Goal: Check status: Check status

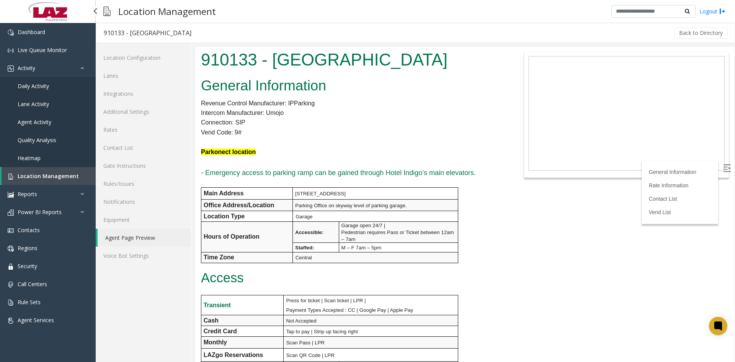
drag, startPoint x: 0, startPoint y: 0, endPoint x: 44, endPoint y: 87, distance: 97.5
click at [44, 87] on span "Daily Activity" at bounding box center [33, 85] width 31 height 7
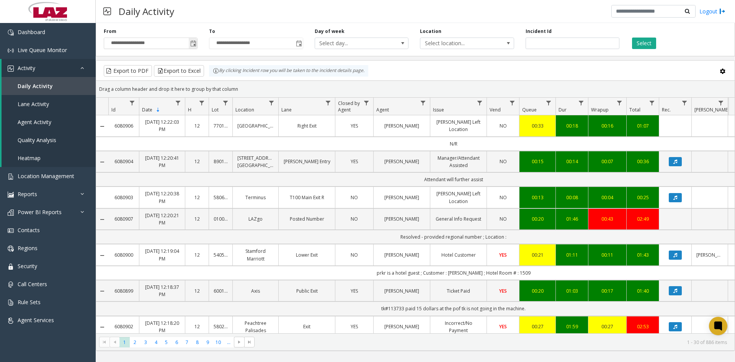
click at [197, 43] on span "Toggle popup" at bounding box center [193, 43] width 8 height 12
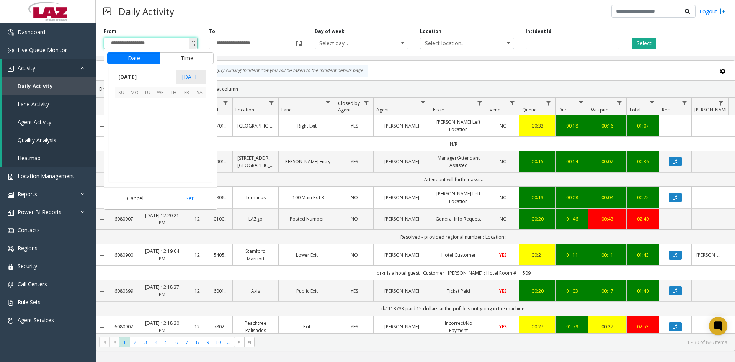
scroll to position [137369, 0]
click at [121, 157] on span "24" at bounding box center [121, 157] width 13 height 13
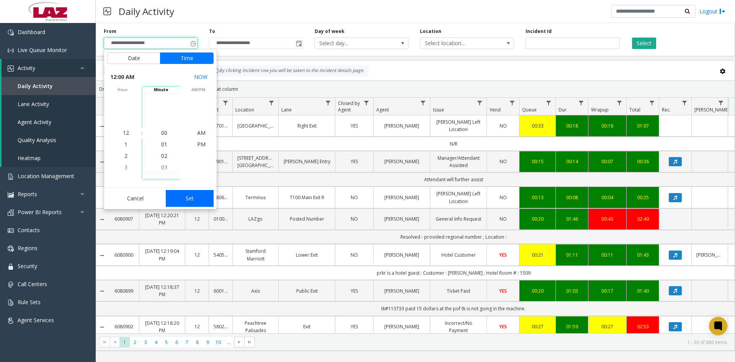
click at [185, 196] on button "Set" at bounding box center [190, 198] width 48 height 17
type input "**********"
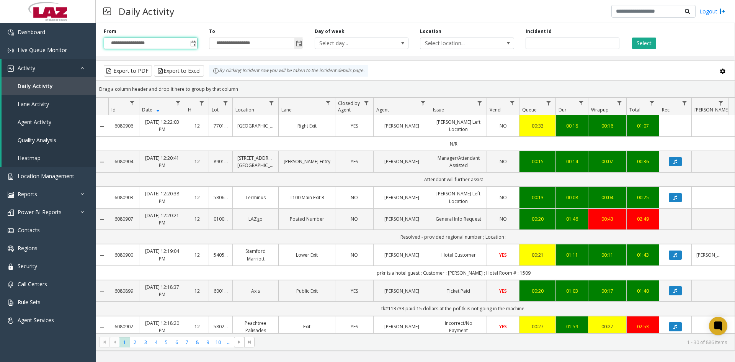
click at [300, 43] on span "Toggle popup" at bounding box center [299, 44] width 6 height 6
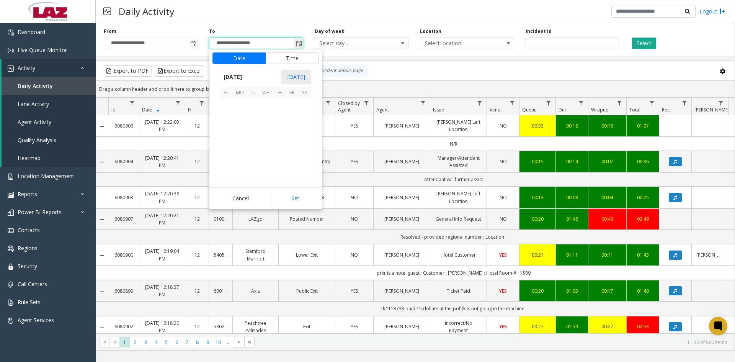
scroll to position [11, 0]
click at [240, 155] on span "25" at bounding box center [239, 157] width 13 height 13
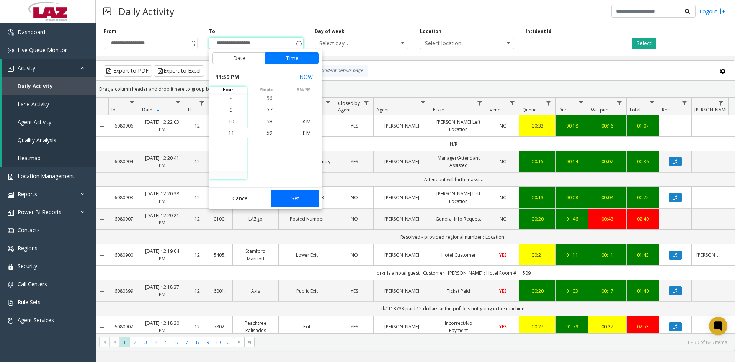
click at [304, 200] on button "Set" at bounding box center [295, 198] width 48 height 17
type input "**********"
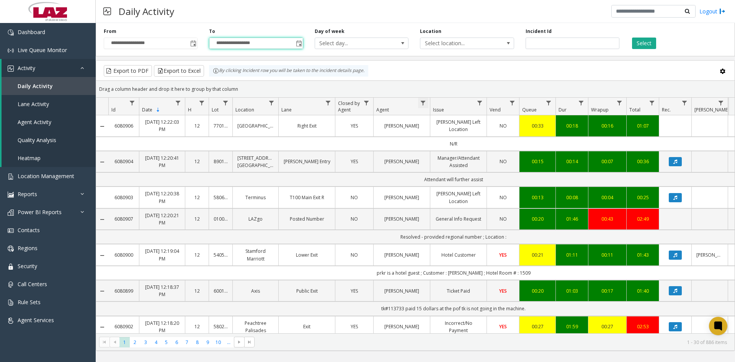
click at [424, 102] on span "Data table" at bounding box center [423, 103] width 6 height 6
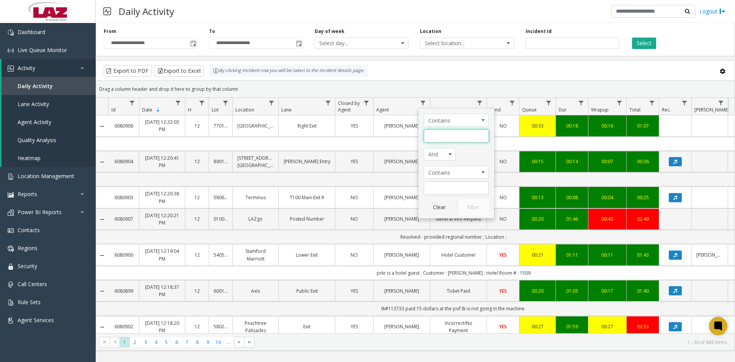
click at [432, 139] on input "Agent Filter" at bounding box center [456, 135] width 65 height 13
type input "****"
click at [471, 206] on button "Filter" at bounding box center [473, 207] width 31 height 17
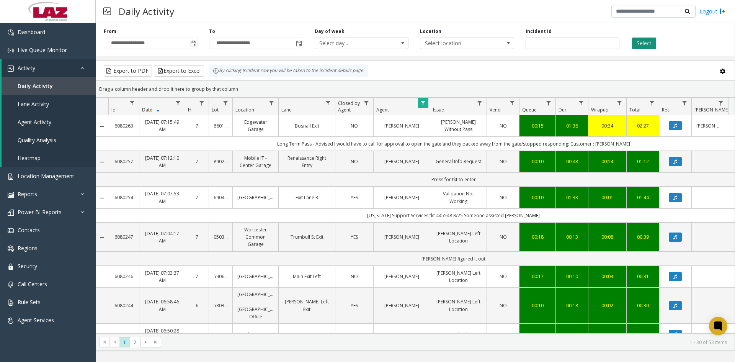
click at [646, 42] on button "Select" at bounding box center [644, 43] width 24 height 11
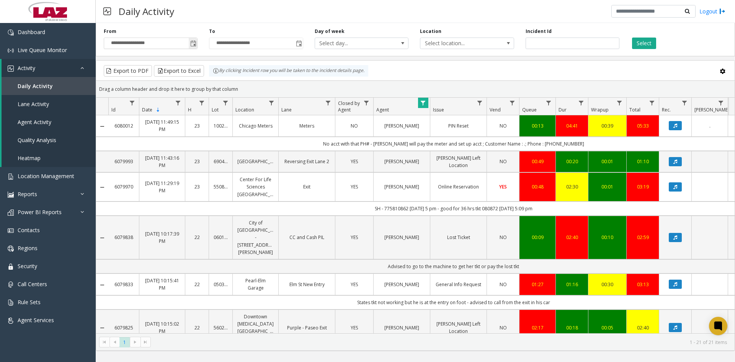
click at [193, 46] on span "Toggle popup" at bounding box center [193, 44] width 6 height 6
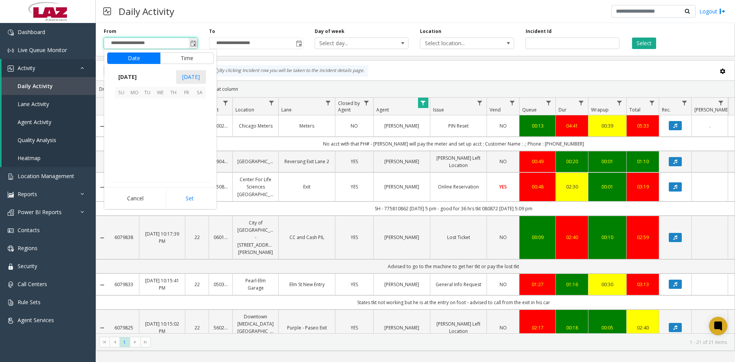
scroll to position [137369, 0]
click at [134, 157] on span "25" at bounding box center [134, 157] width 13 height 13
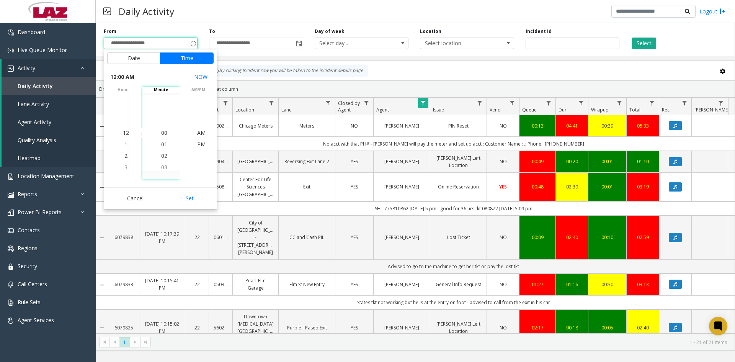
click at [182, 198] on button "Set" at bounding box center [190, 198] width 48 height 17
type input "**********"
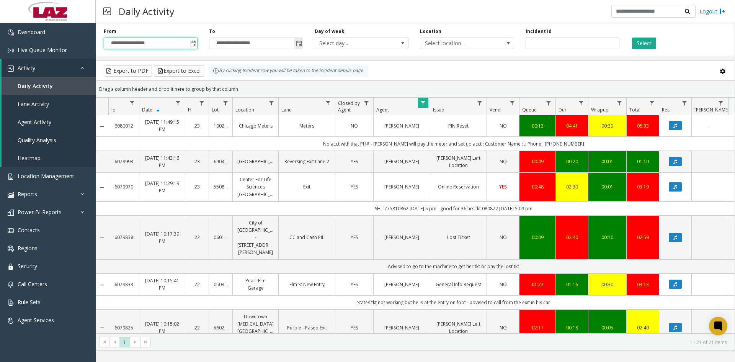
click at [297, 44] on span "Toggle popup" at bounding box center [299, 44] width 6 height 6
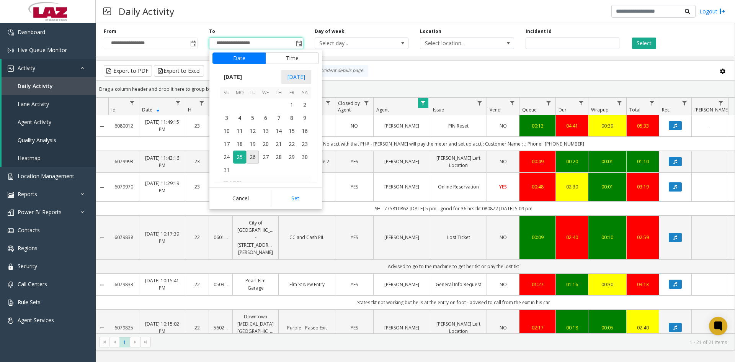
scroll to position [11, 0]
click at [256, 158] on span "26" at bounding box center [252, 157] width 13 height 13
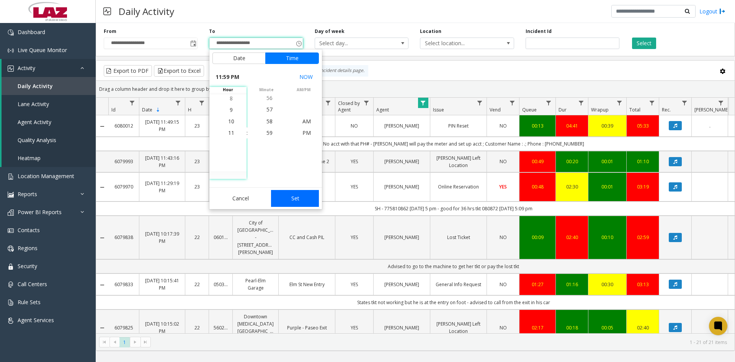
click at [285, 199] on button "Set" at bounding box center [295, 198] width 48 height 17
type input "**********"
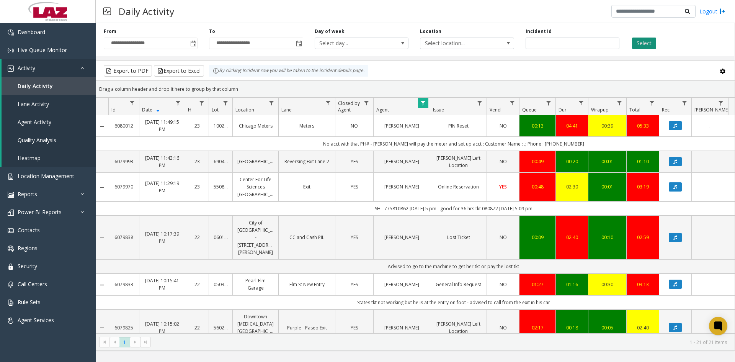
click at [645, 43] on button "Select" at bounding box center [644, 43] width 24 height 11
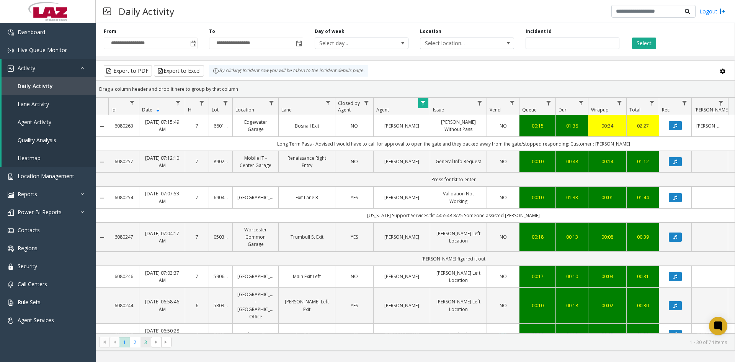
click at [147, 342] on span "3" at bounding box center [146, 342] width 10 height 10
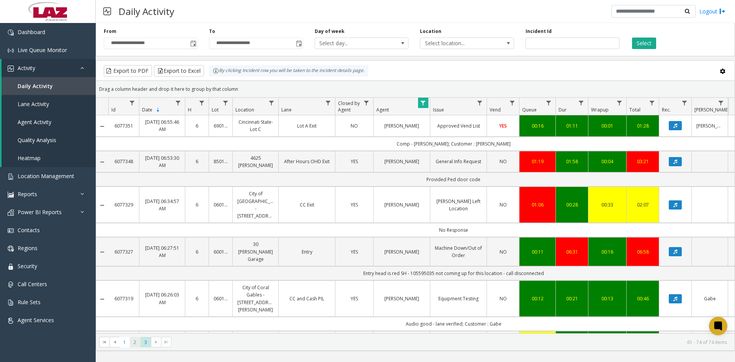
click at [134, 345] on span "2" at bounding box center [135, 342] width 10 height 10
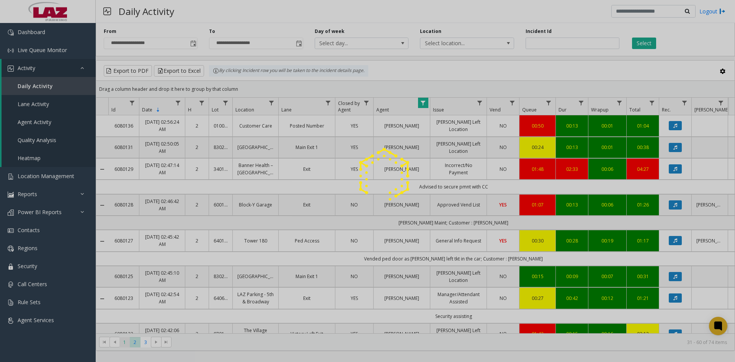
click at [124, 342] on app-root "**********" at bounding box center [367, 181] width 735 height 362
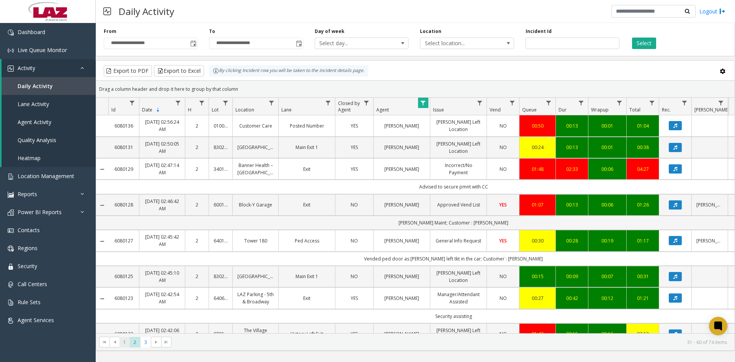
click at [121, 344] on span "1" at bounding box center [124, 342] width 10 height 10
